Goal: Information Seeking & Learning: Check status

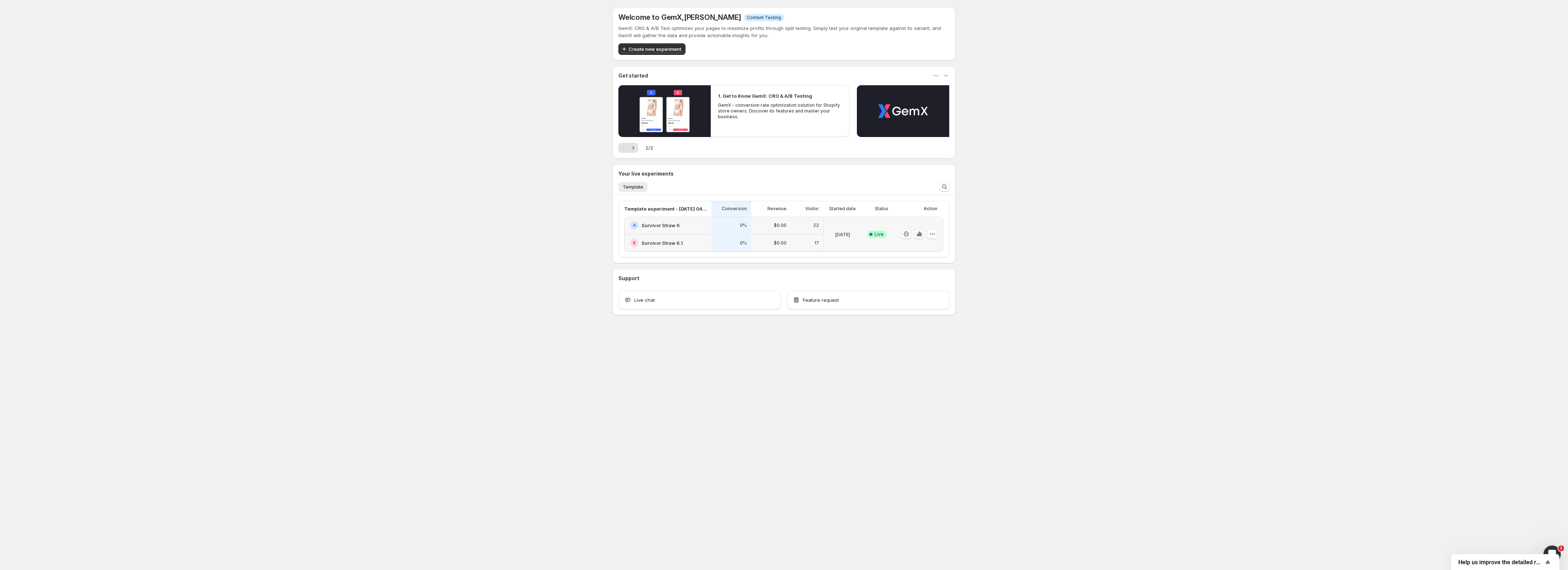
click at [919, 236] on icon "button" at bounding box center [919, 234] width 1 height 5
click at [919, 235] on icon "button" at bounding box center [919, 234] width 1 height 5
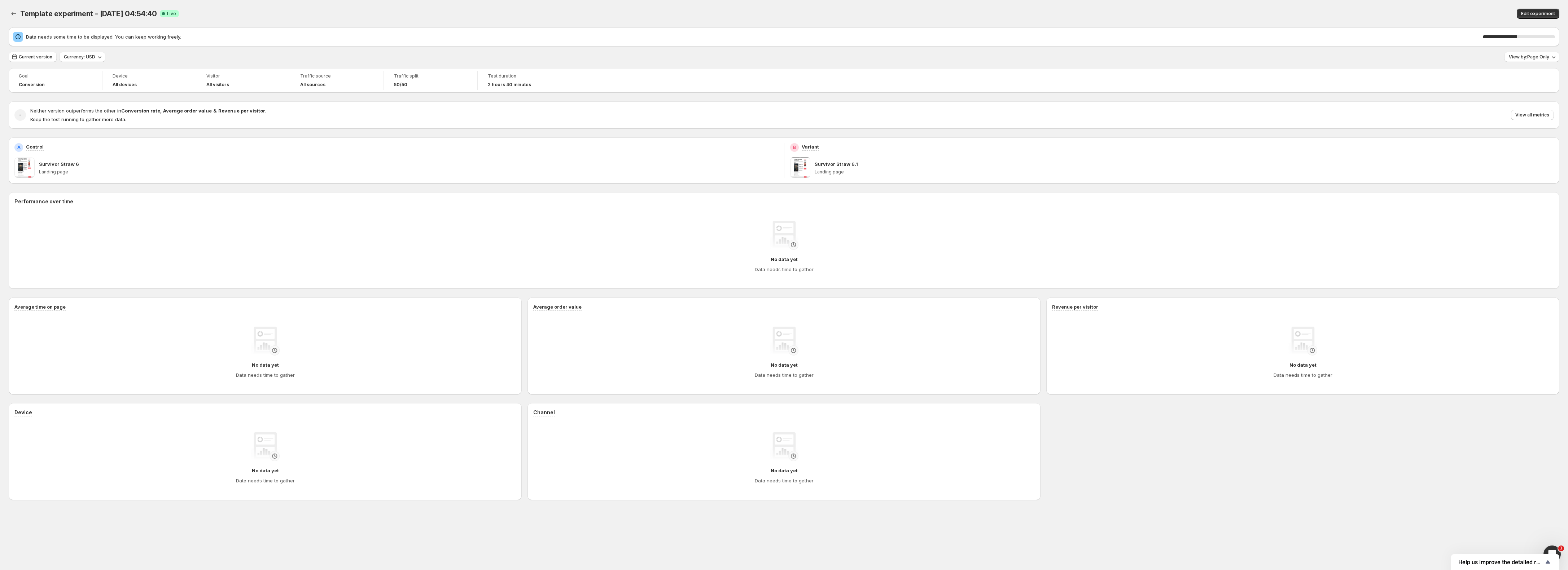
click at [1223, 498] on div "Device No data yet Data needs time to gather Channel No data yet Data needs tim…" at bounding box center [784, 451] width 1551 height 97
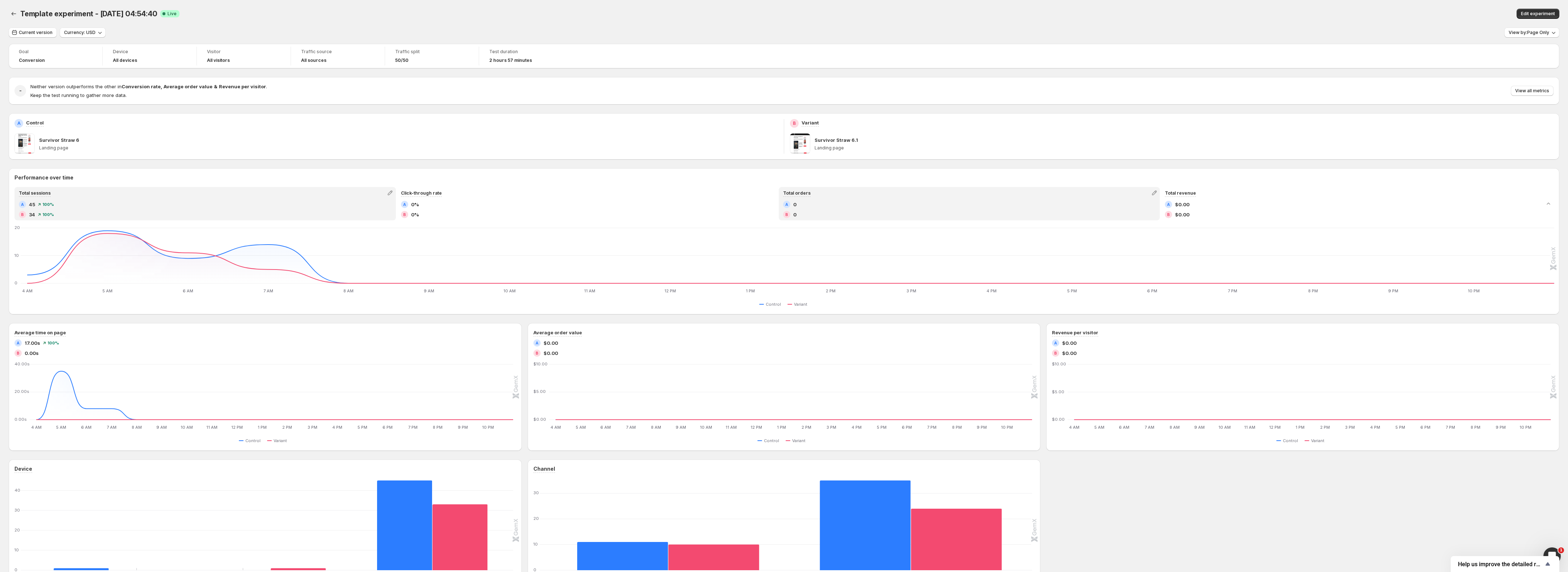
click at [832, 198] on div "Total orders A 0 B 0" at bounding box center [970, 204] width 380 height 32
click at [1158, 194] on icon "button" at bounding box center [1155, 193] width 7 height 7
click at [401, 162] on div "Goal Conversion Device All devices Visitor All visitors Traffic source All sour…" at bounding box center [784, 322] width 1551 height 557
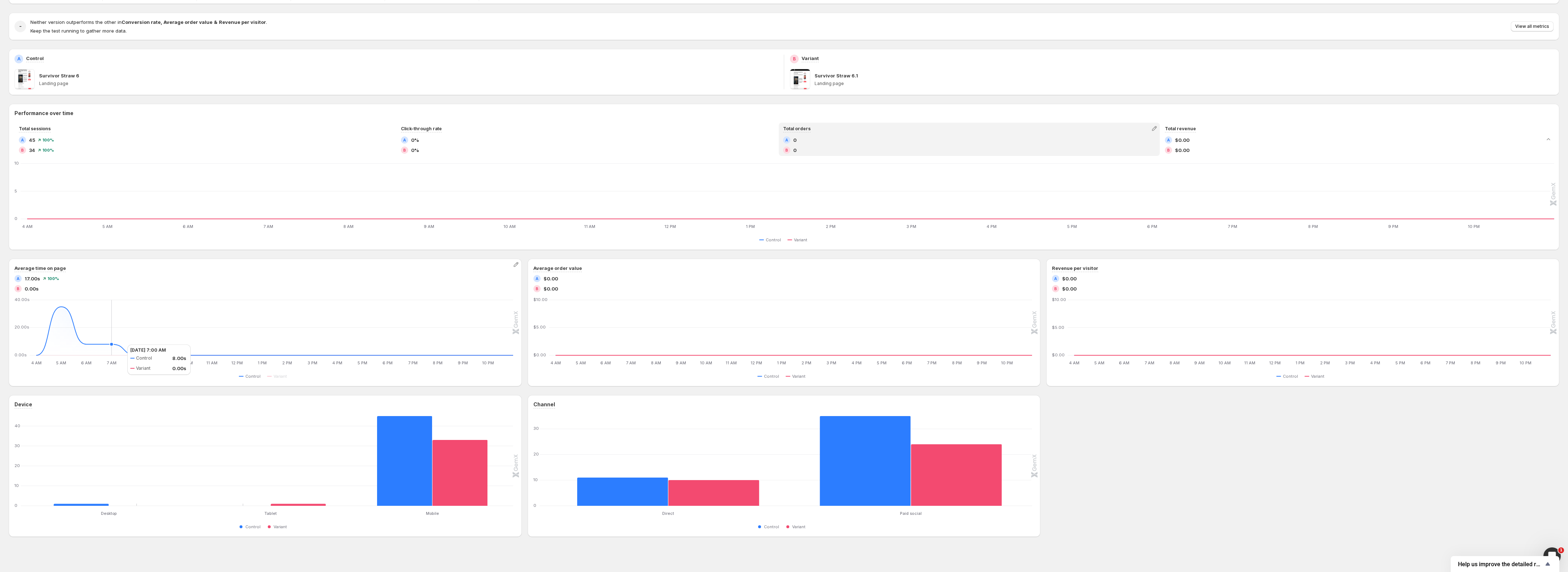
scroll to position [68, 0]
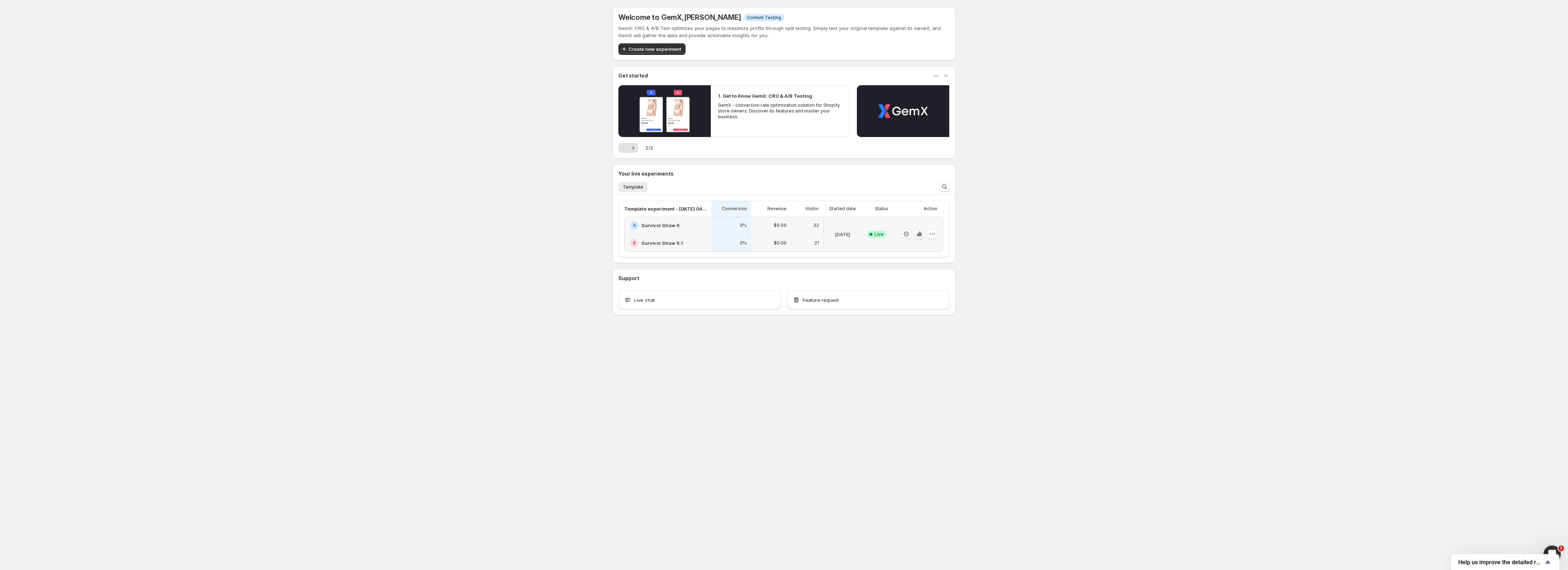
click at [919, 237] on icon "button" at bounding box center [919, 234] width 7 height 7
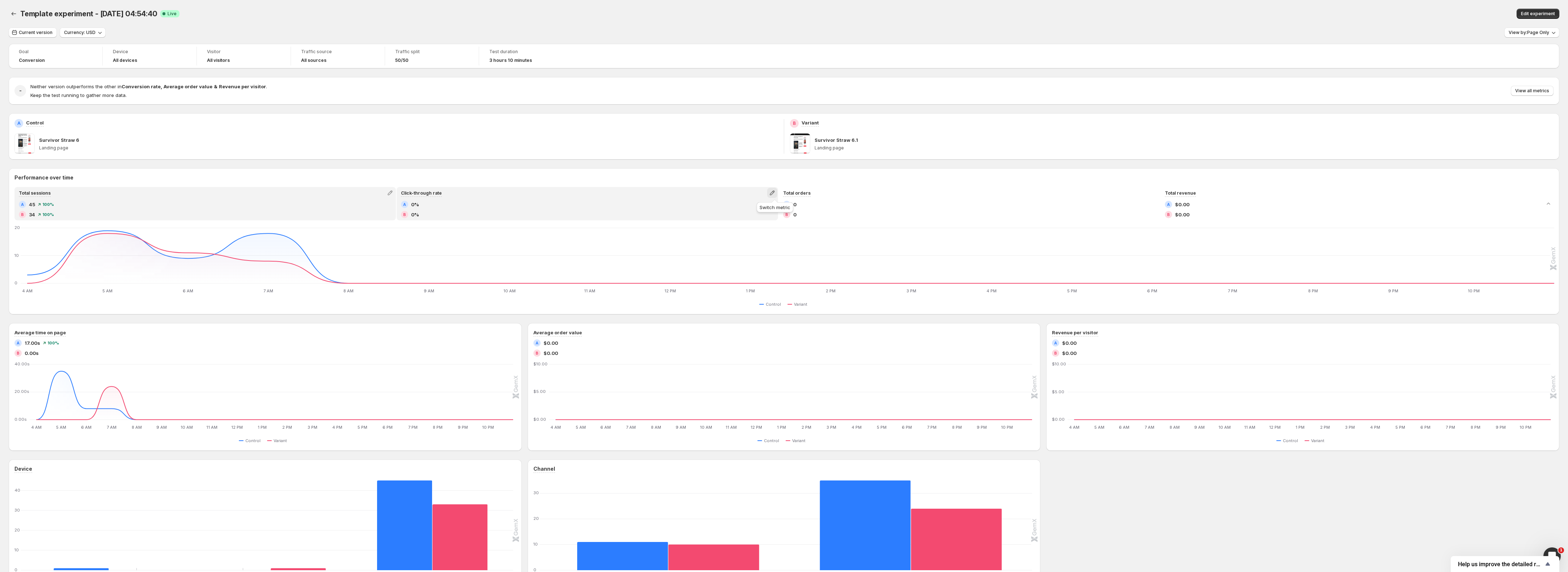
click at [771, 192] on icon "button" at bounding box center [772, 193] width 7 height 7
click at [755, 230] on span "Pageviews" at bounding box center [775, 233] width 100 height 7
click at [1155, 194] on icon "button" at bounding box center [1155, 193] width 7 height 7
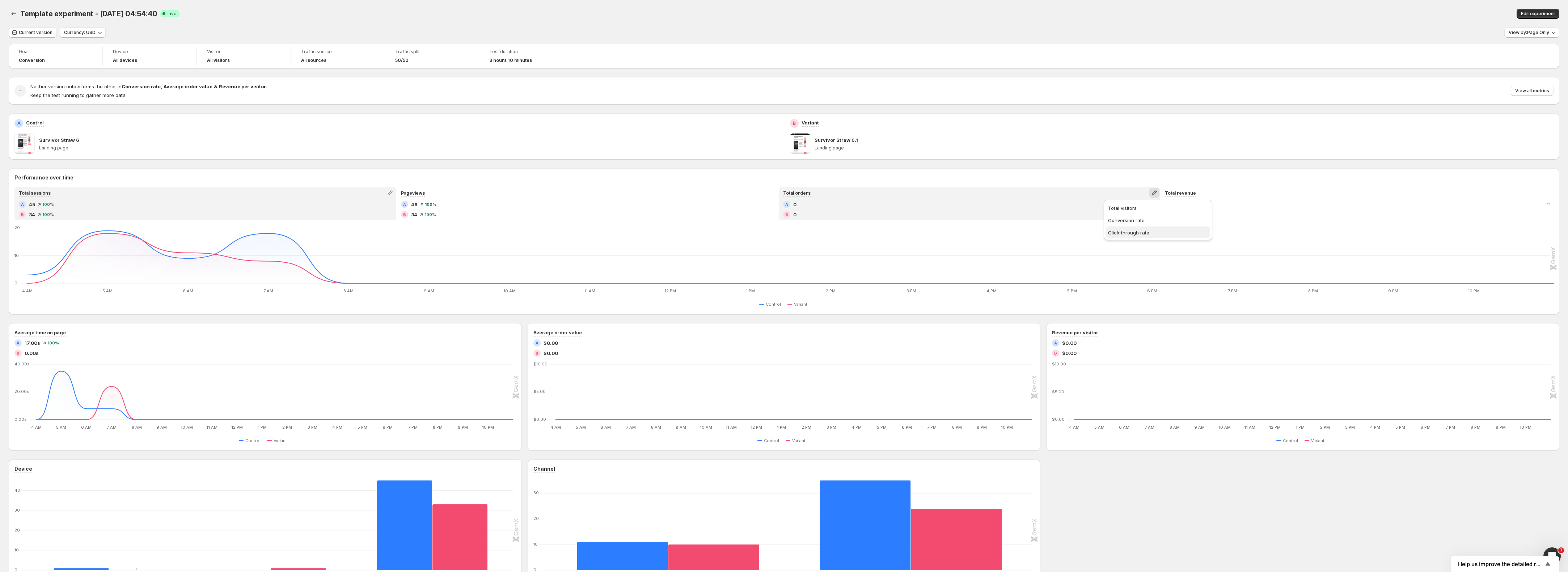
click at [1143, 233] on span "Click-through rate" at bounding box center [1129, 232] width 42 height 5
